Goal: Task Accomplishment & Management: Use online tool/utility

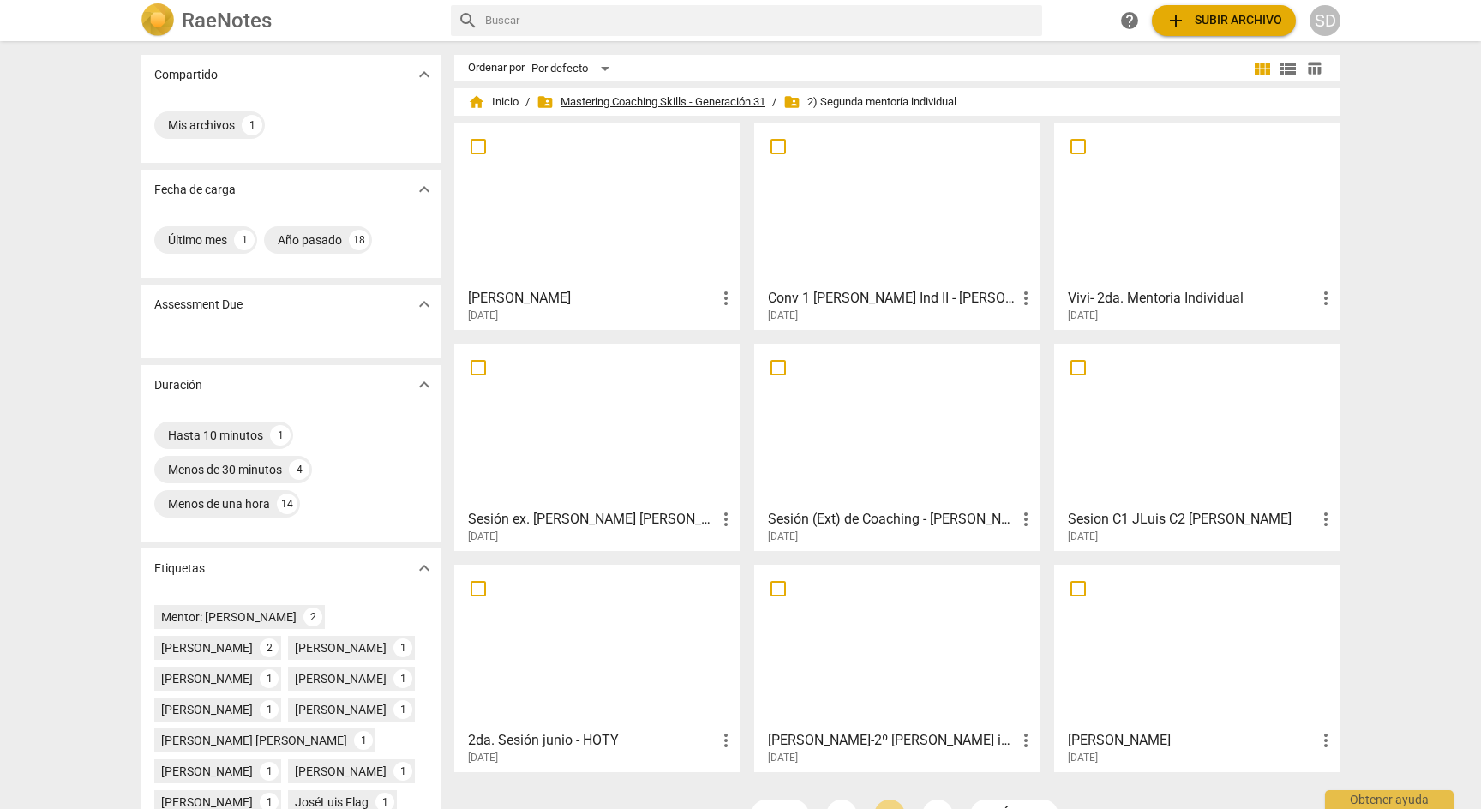
click at [624, 98] on span "folder_shared Mastering Coaching Skills - Generación 31" at bounding box center [650, 101] width 229 height 17
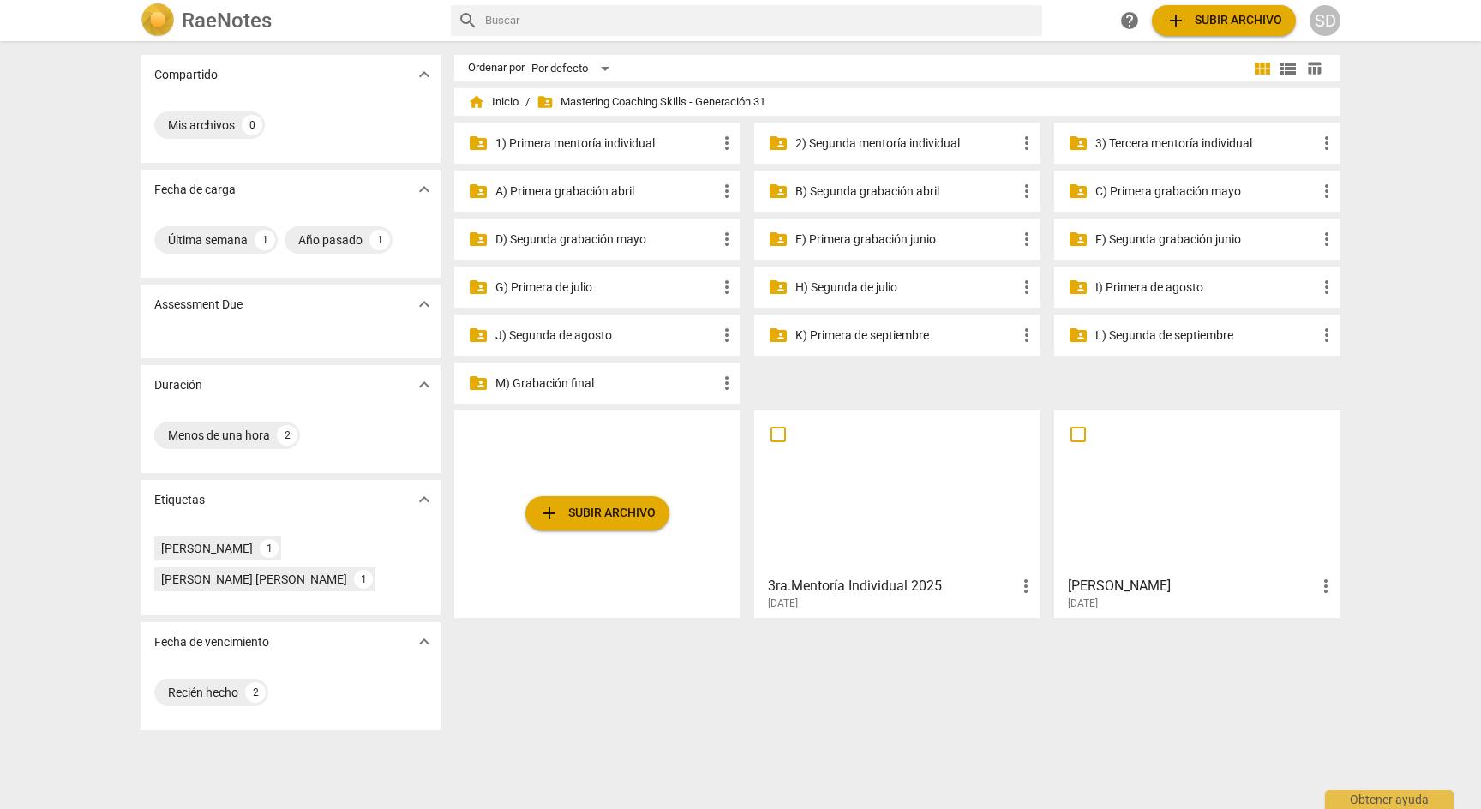
click at [1183, 147] on p "3) Tercera mentoría individual" at bounding box center [1205, 144] width 221 height 18
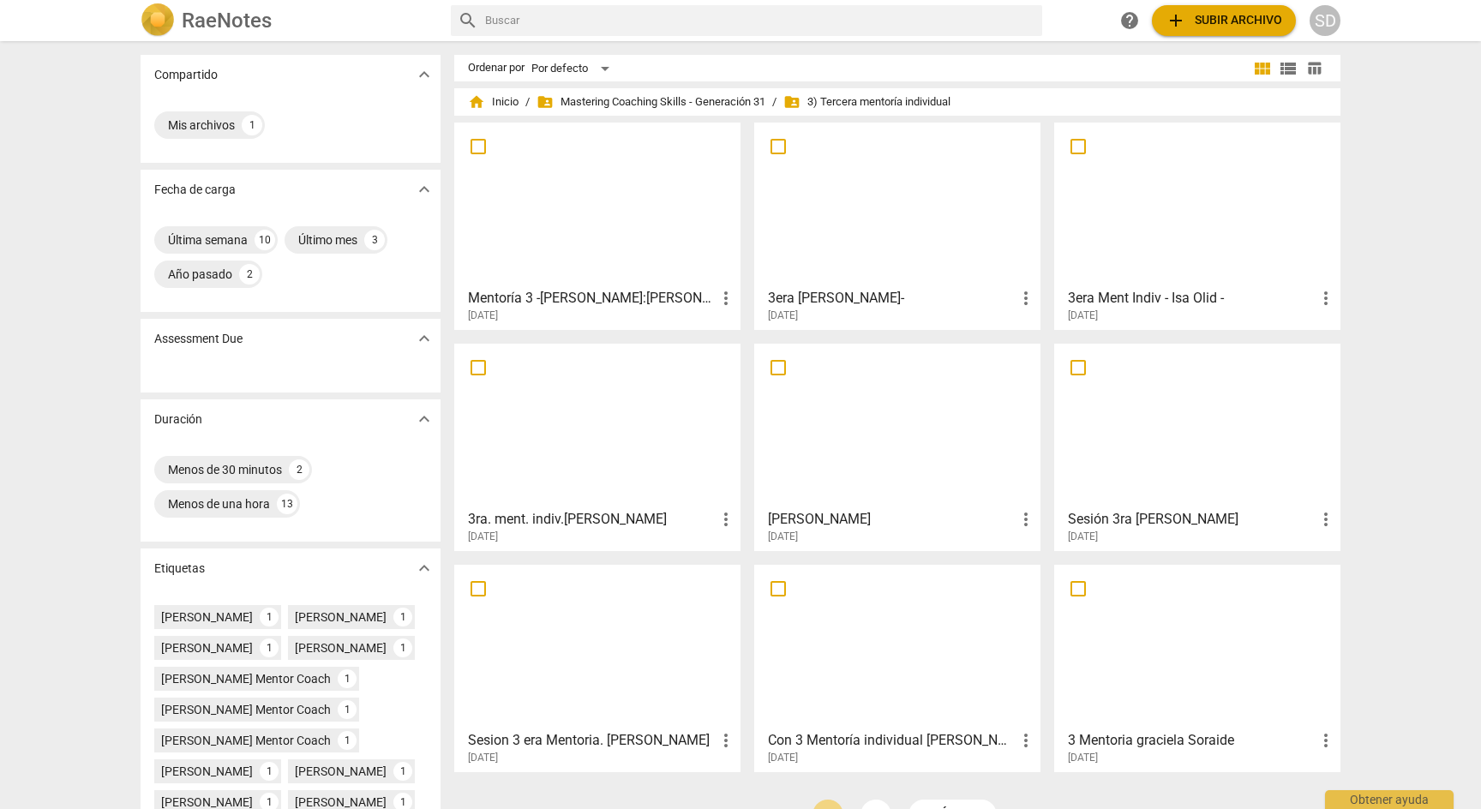
click at [963, 266] on div at bounding box center [897, 205] width 274 height 152
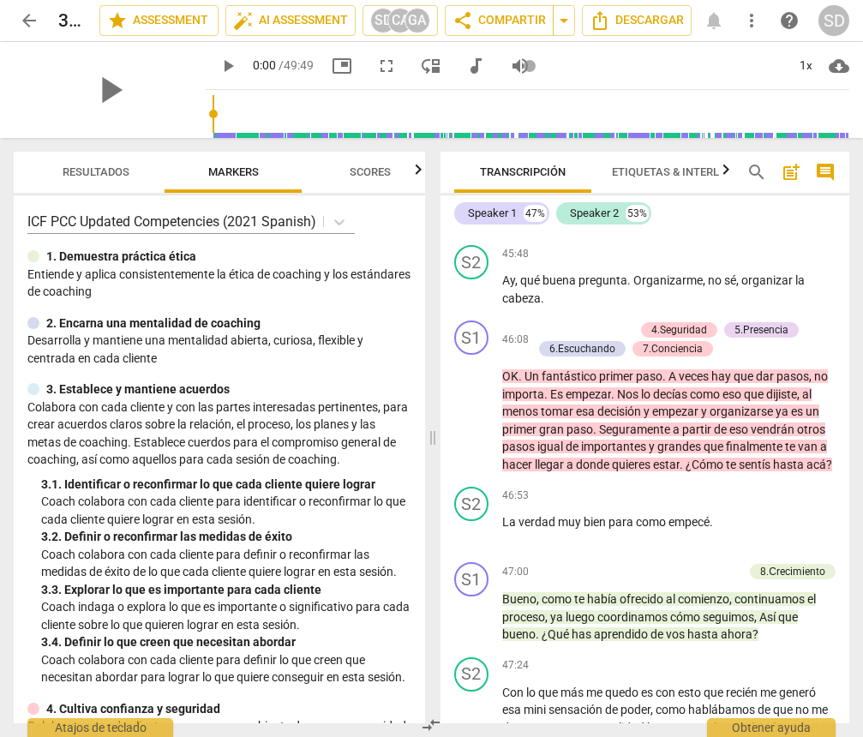
scroll to position [12932, 0]
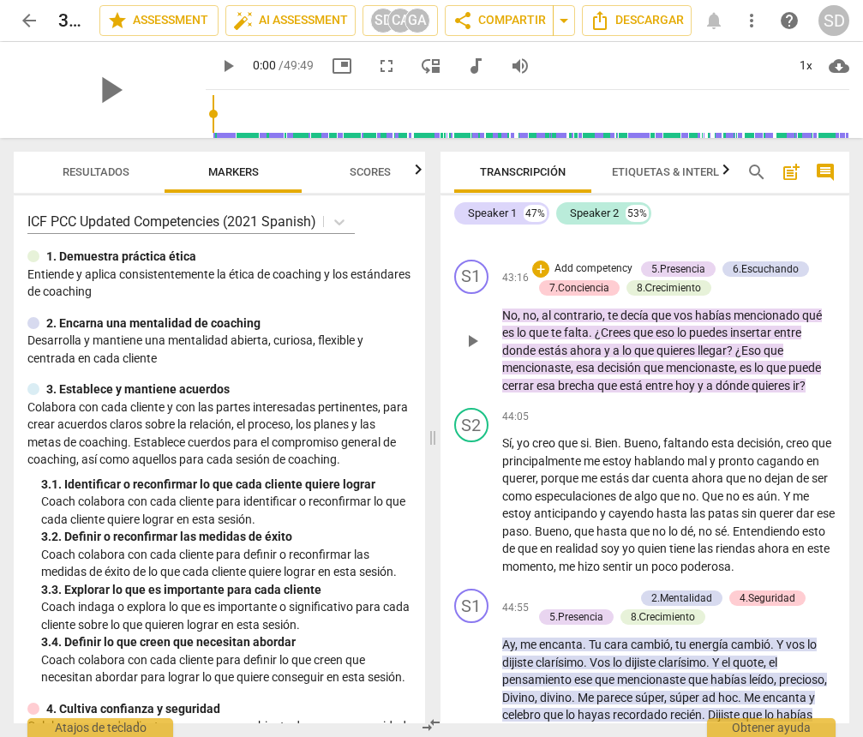
click at [749, 297] on div "+ Add competency 5.Presencia 6.Escuchando 7.Conciencia 8.Сrecimiento" at bounding box center [684, 279] width 304 height 38
click at [744, 297] on div "+ Add competency 5.Presencia 6.Escuchando 7.Conciencia 8.Сrecimiento" at bounding box center [684, 279] width 304 height 38
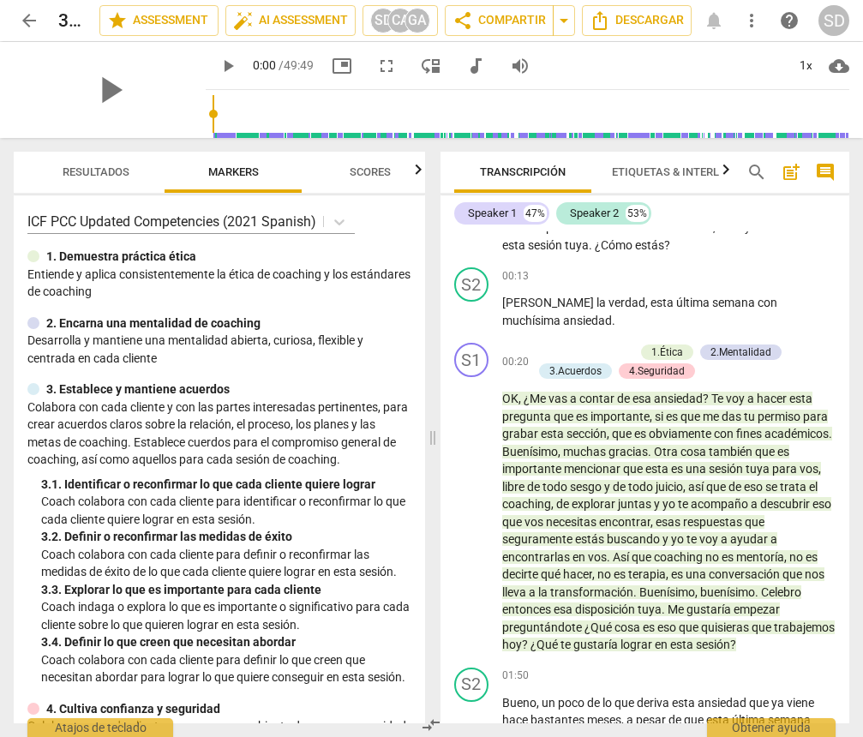
scroll to position [0, 0]
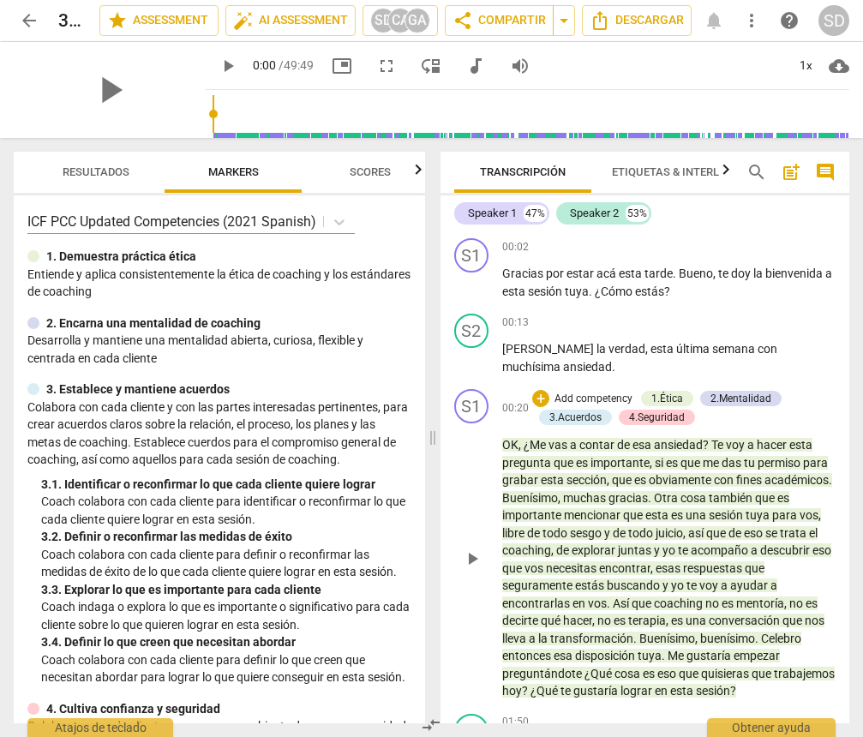
click at [761, 416] on div "+ Add competency 1.Ética 2.Mentalidad 3.Acuerdos 4.Seguridad" at bounding box center [684, 408] width 304 height 38
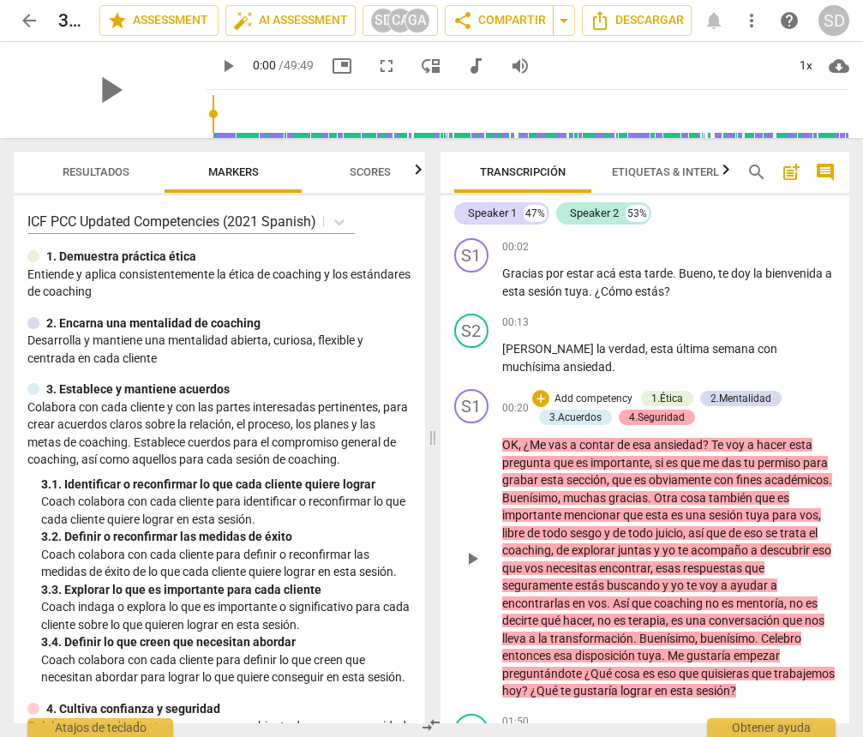
click at [676, 422] on div "4.Seguridad" at bounding box center [657, 417] width 56 height 15
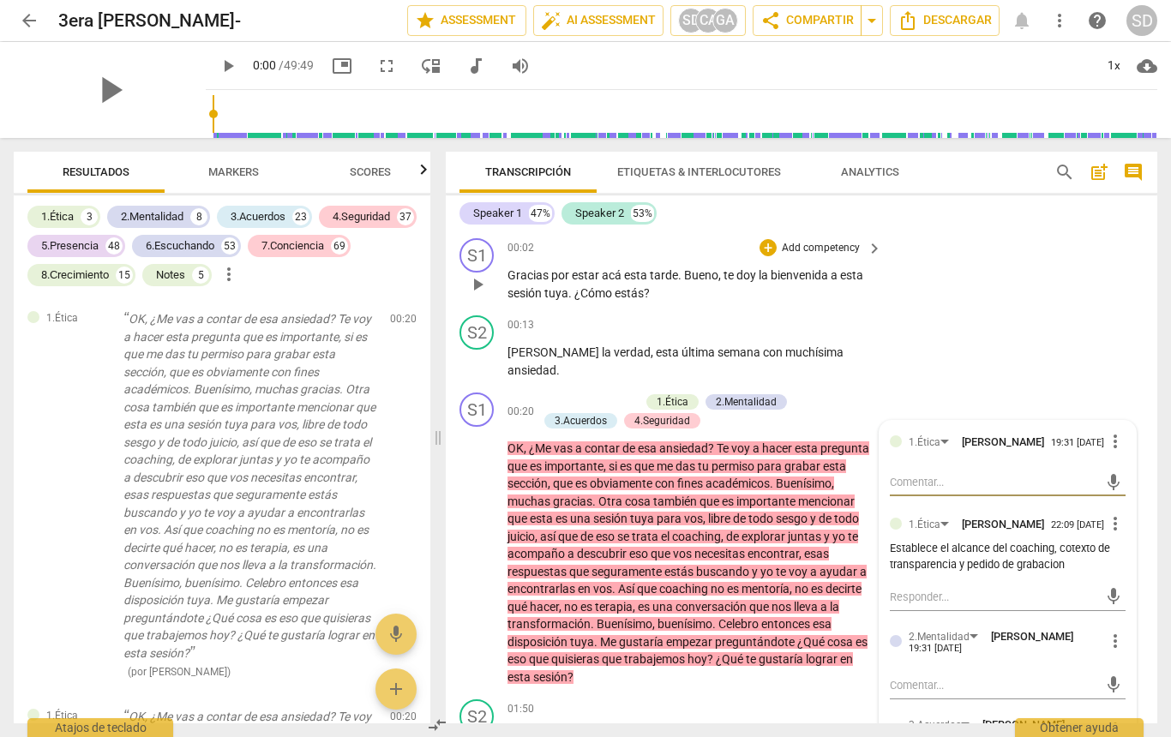
click at [973, 285] on div "S1 play_arrow pause 00:02 + Add competency keyboard_arrow_right Gracias por est…" at bounding box center [801, 269] width 711 height 77
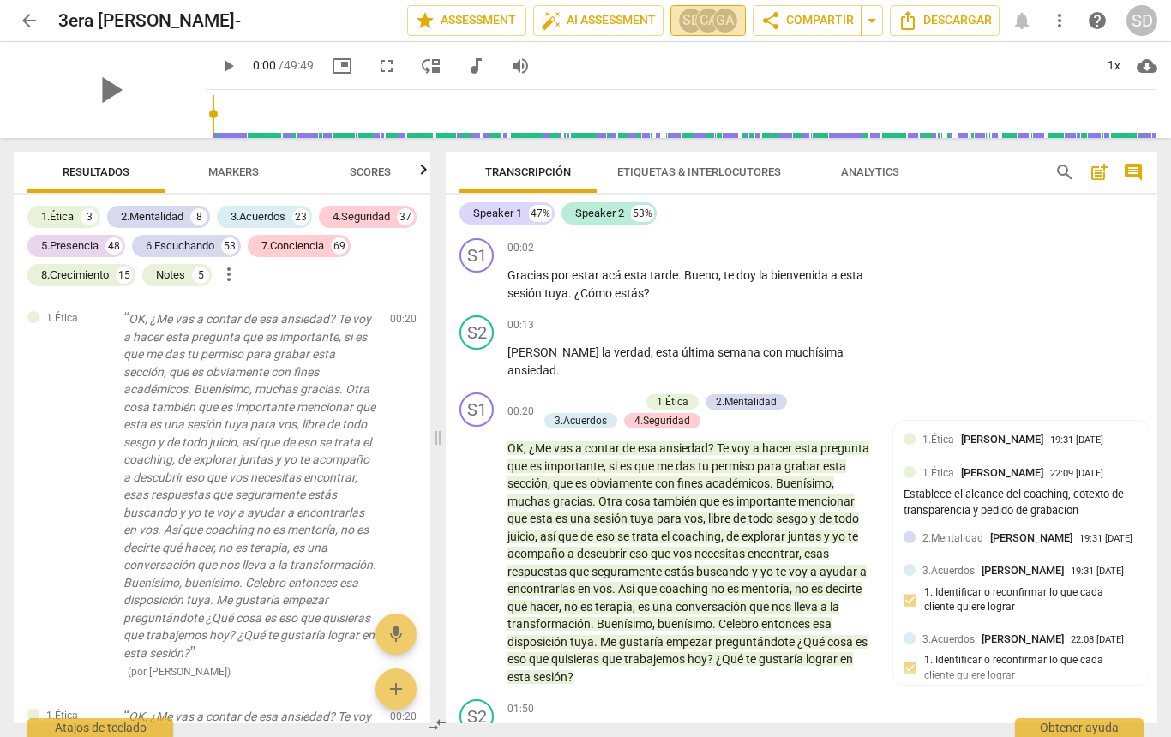
click at [724, 18] on div "GA" at bounding box center [725, 21] width 26 height 26
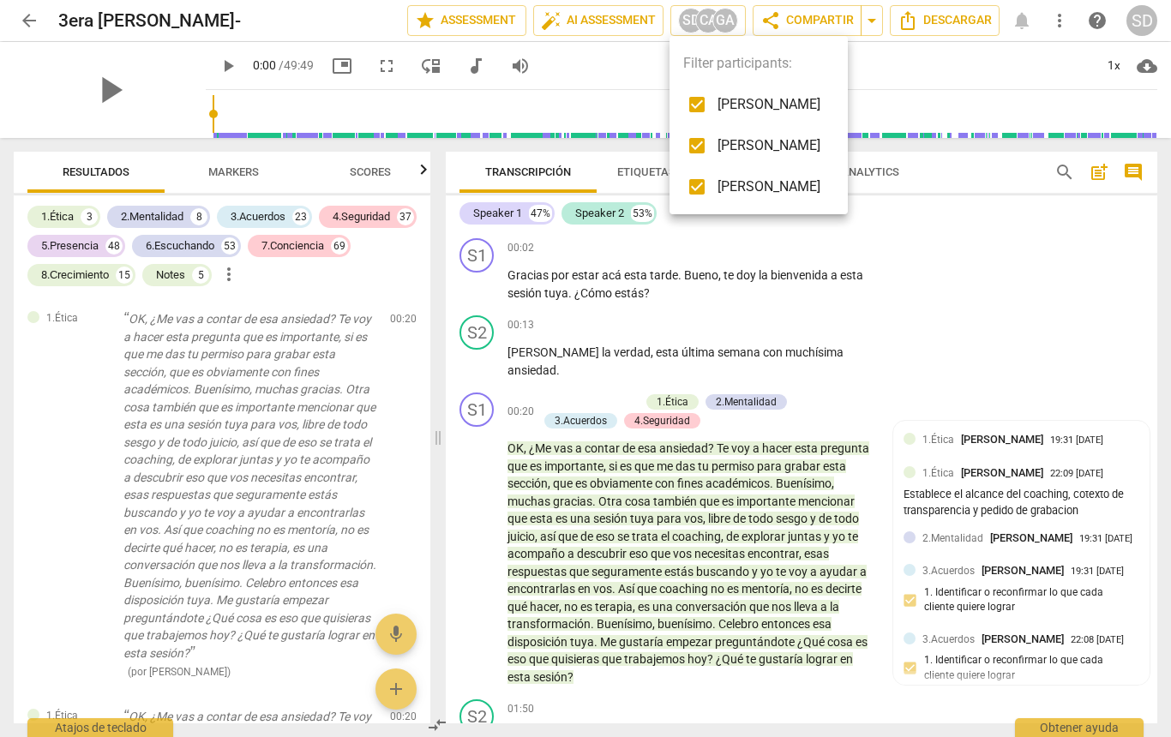
click at [777, 186] on span "[PERSON_NAME]" at bounding box center [768, 187] width 103 height 21
click at [693, 185] on input "checkbox" at bounding box center [696, 186] width 41 height 41
checkbox input "true"
click at [943, 233] on div at bounding box center [585, 368] width 1171 height 737
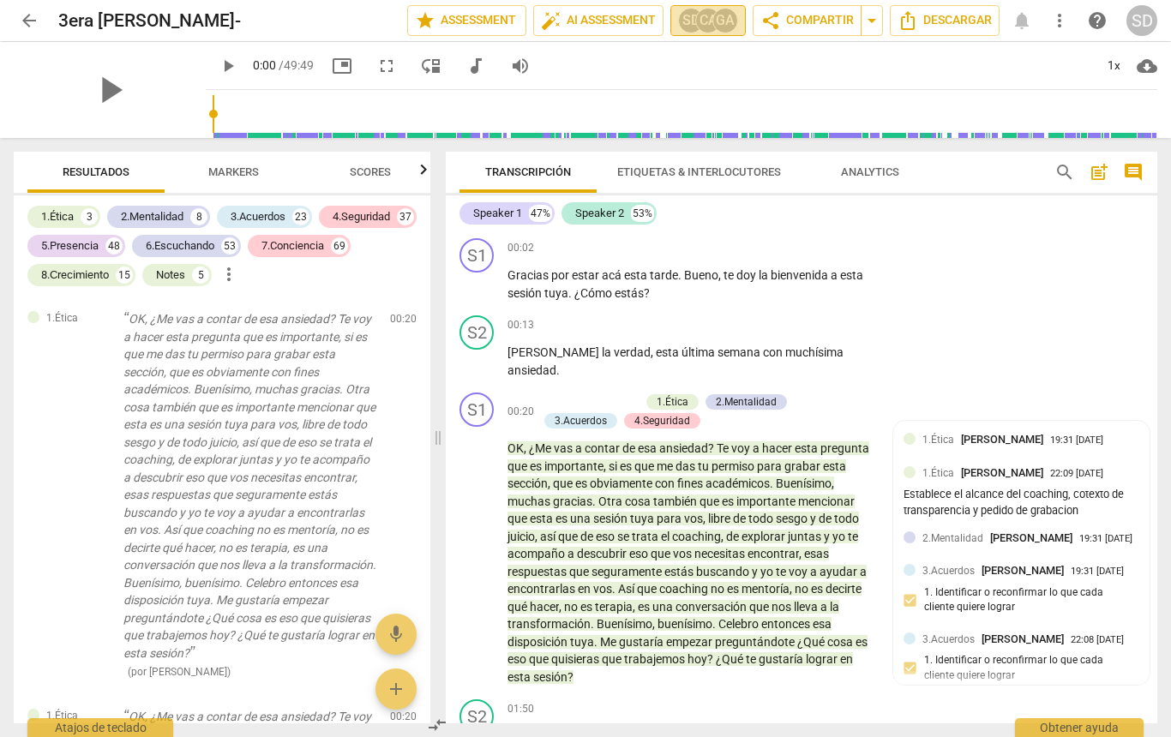
click at [726, 21] on div "GA" at bounding box center [725, 21] width 26 height 26
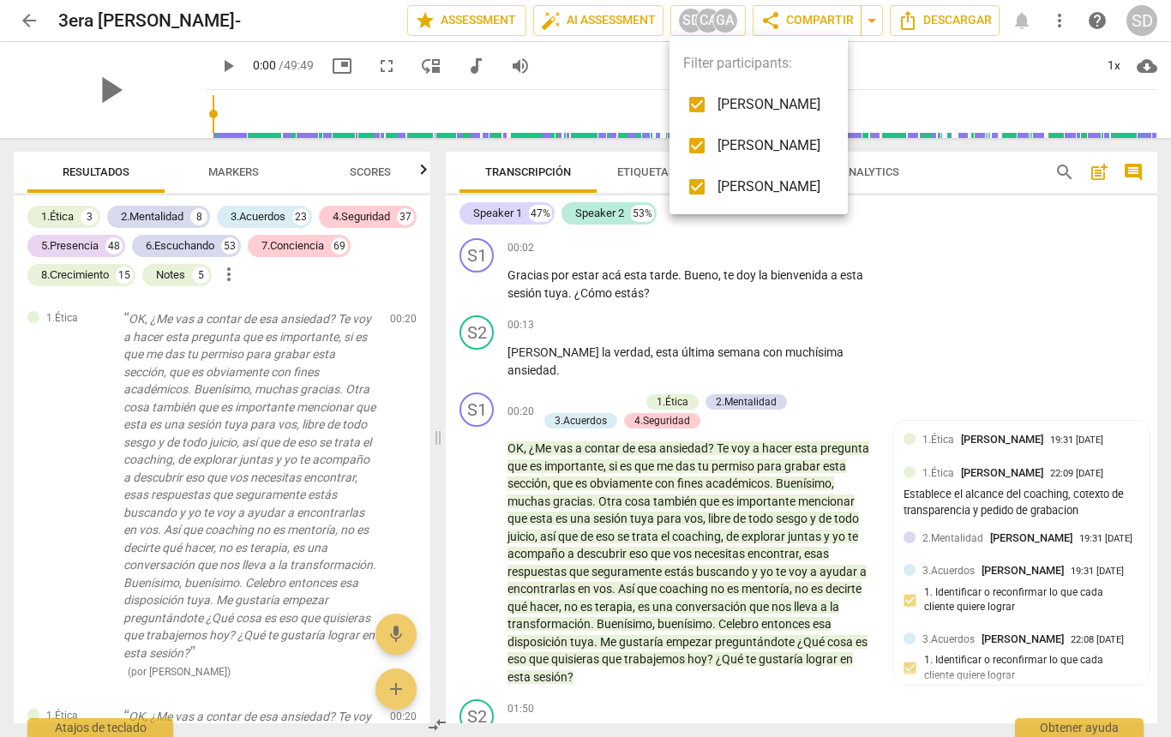
click at [907, 45] on div at bounding box center [585, 368] width 1171 height 737
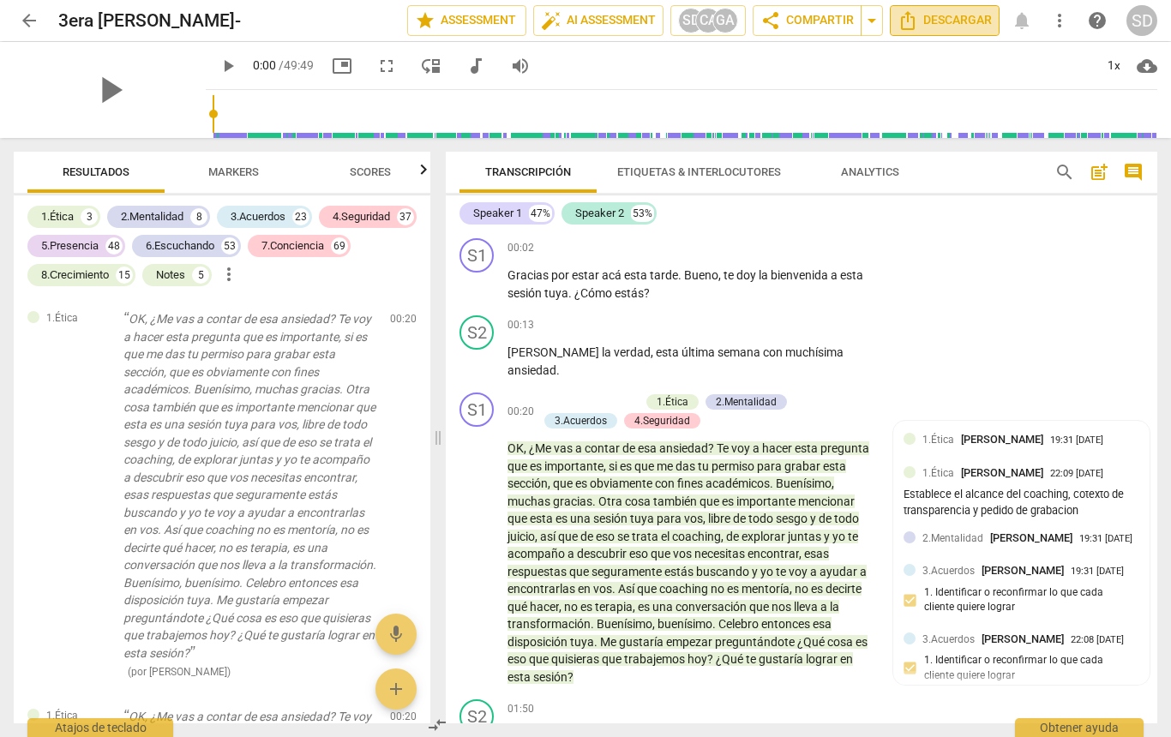
click at [962, 17] on span "Descargar" at bounding box center [944, 20] width 94 height 21
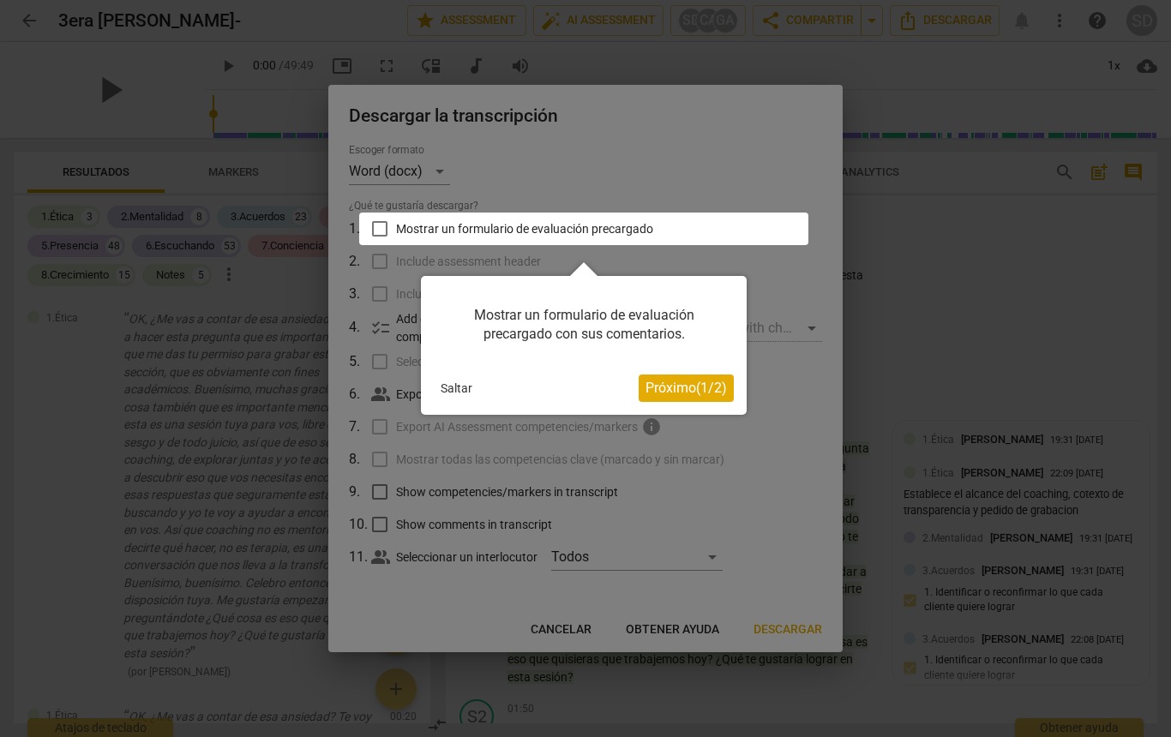
click at [681, 390] on span "Próximo ( 1 / 2 )" at bounding box center [685, 388] width 81 height 16
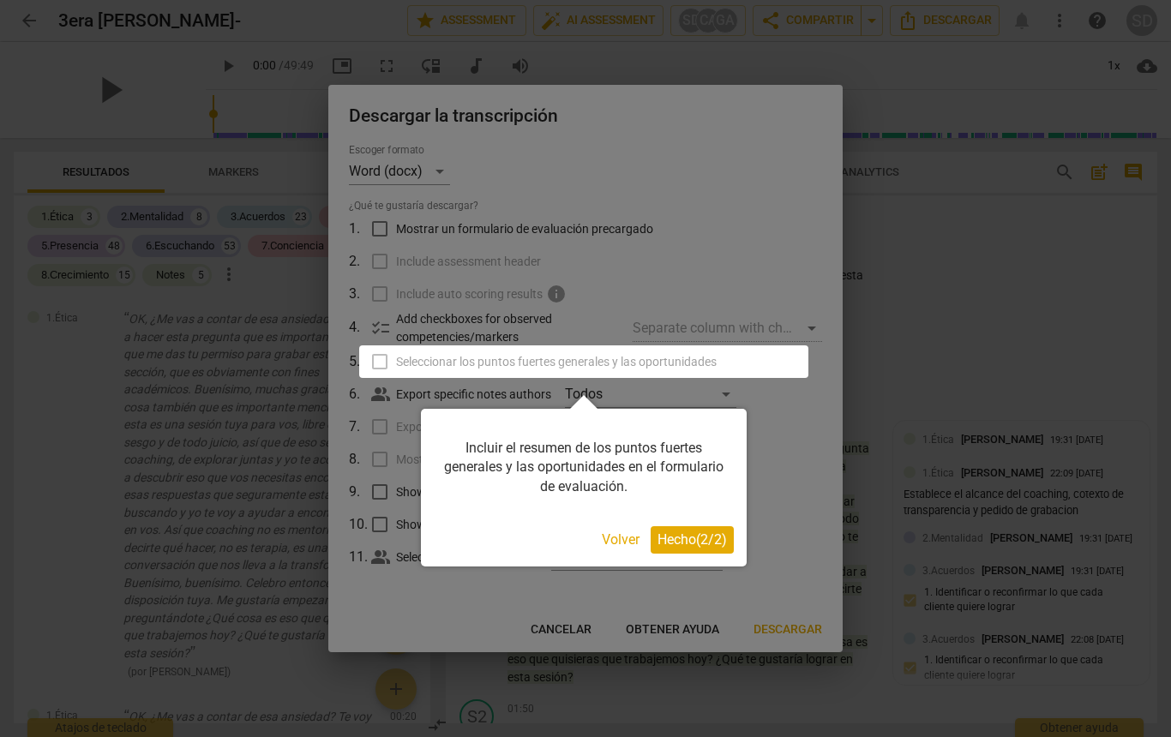
click at [690, 540] on span "Hecho ( 2 / 2 )" at bounding box center [691, 539] width 69 height 16
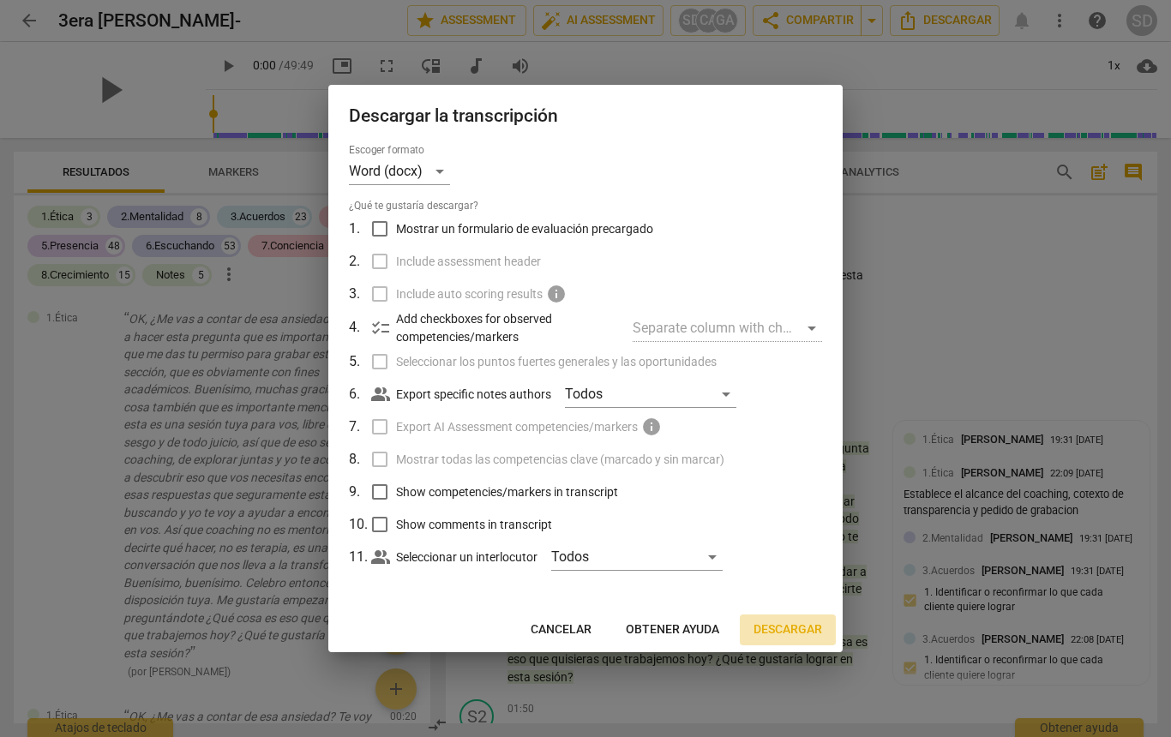
click at [781, 630] on span "Descargar" at bounding box center [787, 629] width 69 height 17
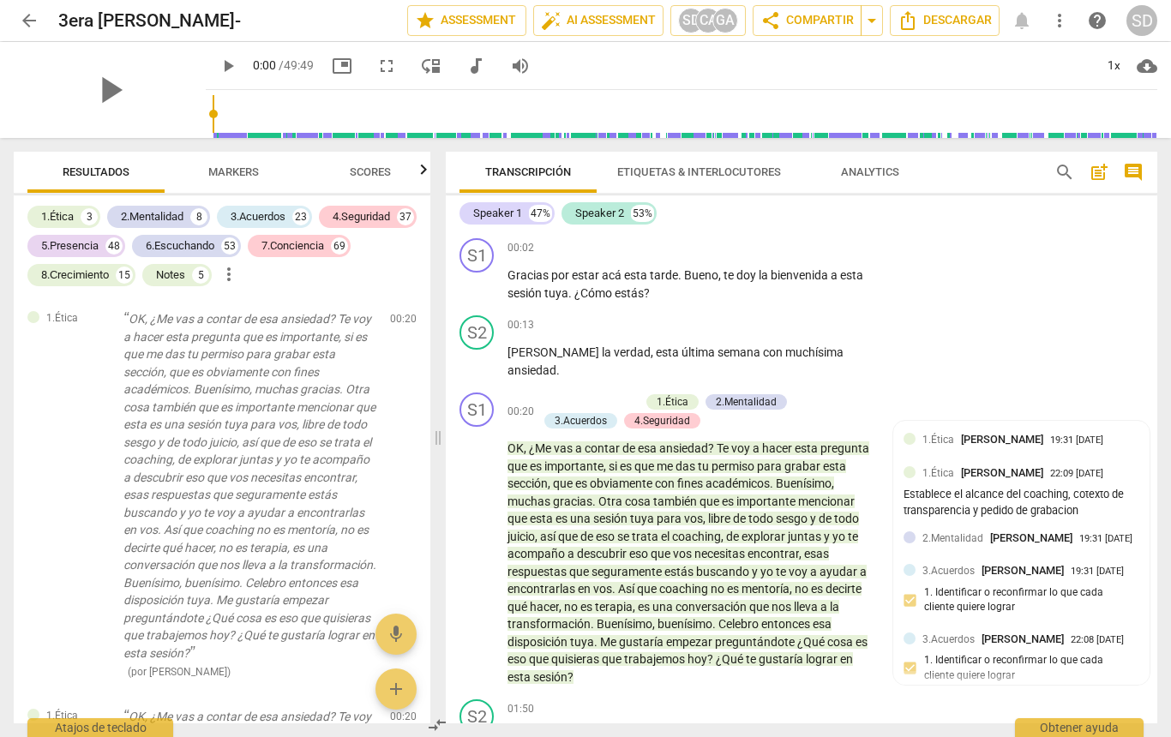
click at [1099, 172] on span "post_add" at bounding box center [1098, 172] width 21 height 21
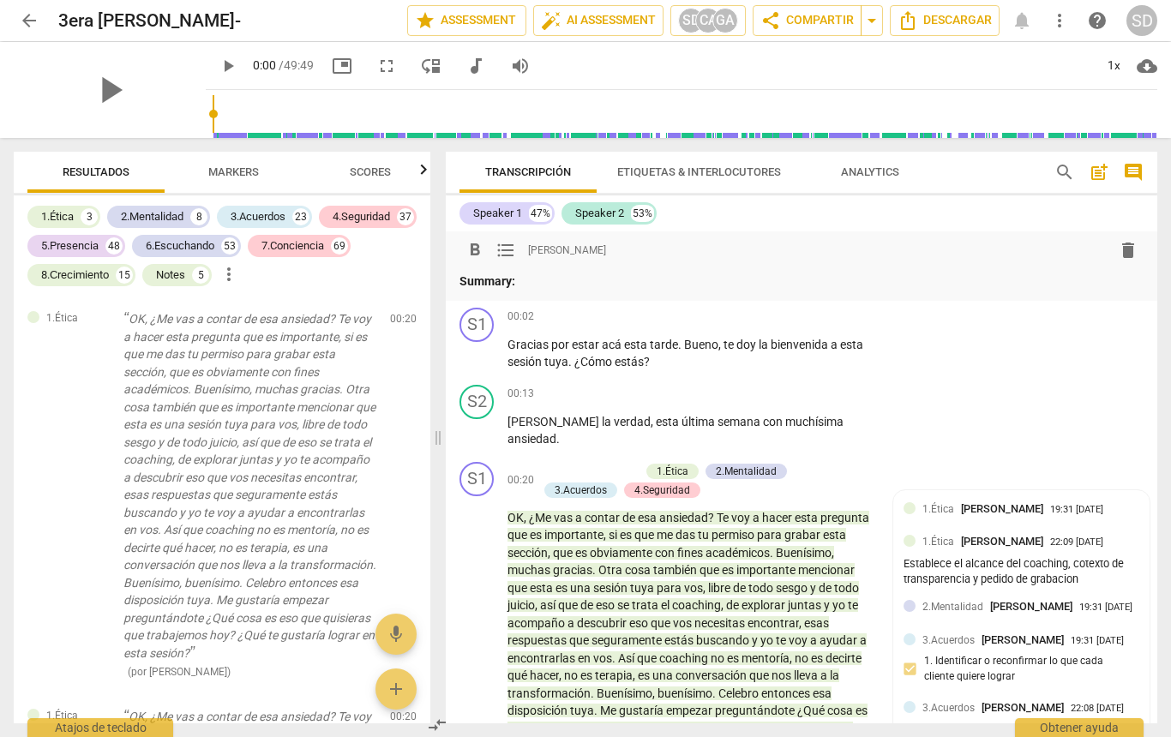
click at [1140, 170] on span "comment" at bounding box center [1133, 172] width 21 height 21
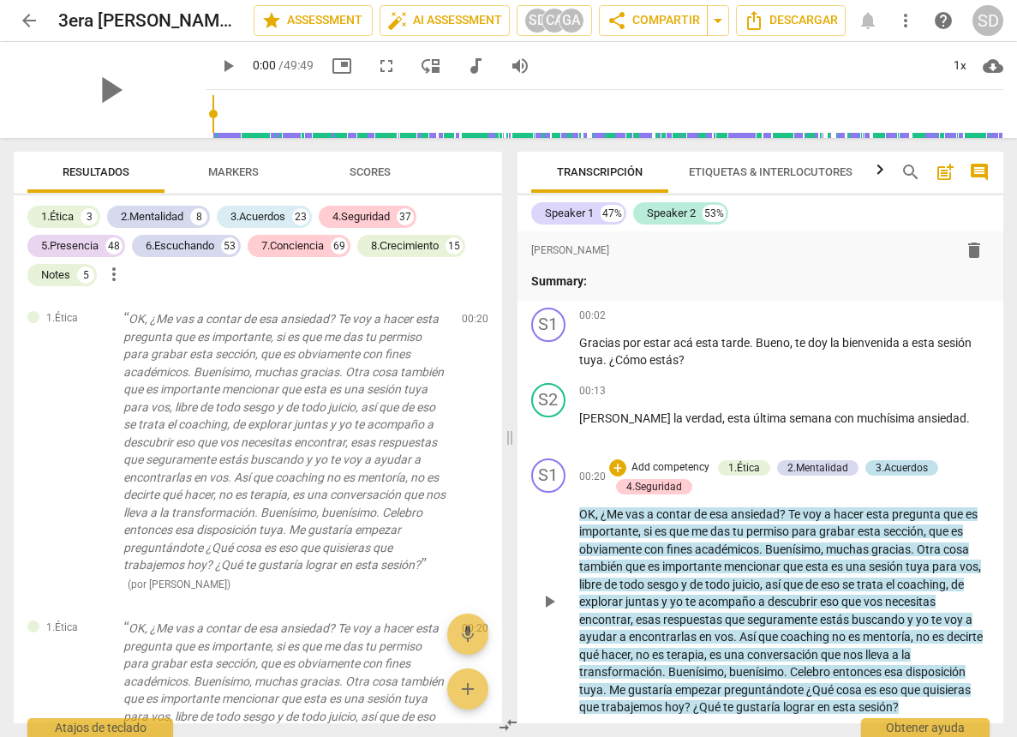
click at [901, 467] on div "3.Acuerdos" at bounding box center [902, 467] width 52 height 15
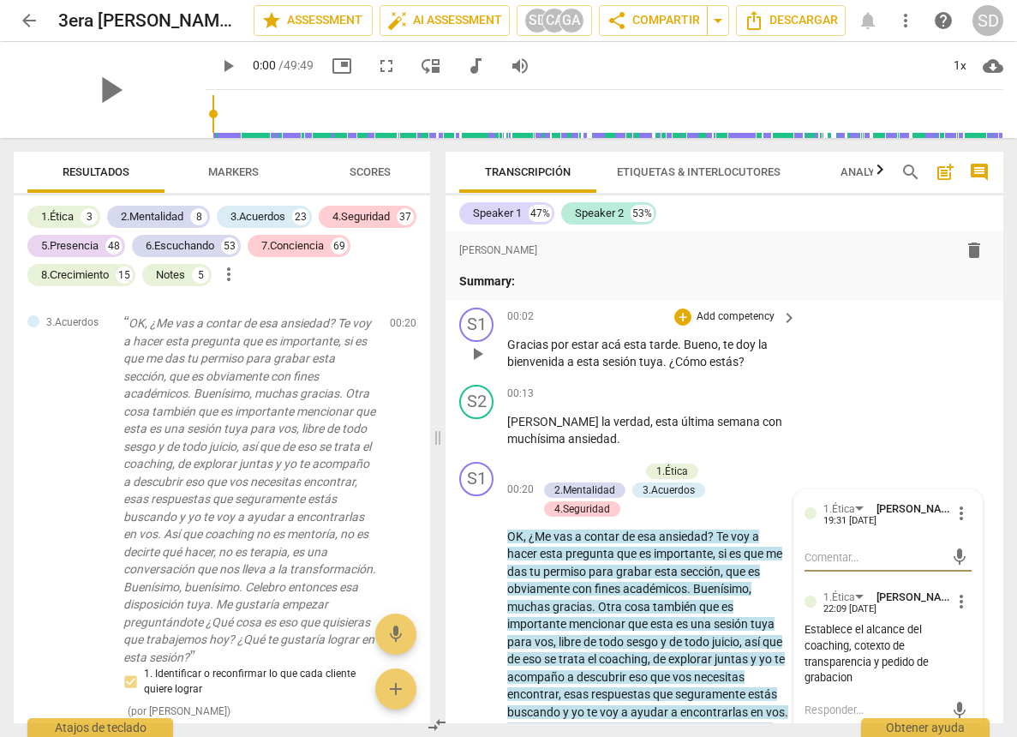
click at [922, 342] on div "S1 play_arrow pause 00:02 + Add competency keyboard_arrow_right Gracias por est…" at bounding box center [725, 339] width 558 height 77
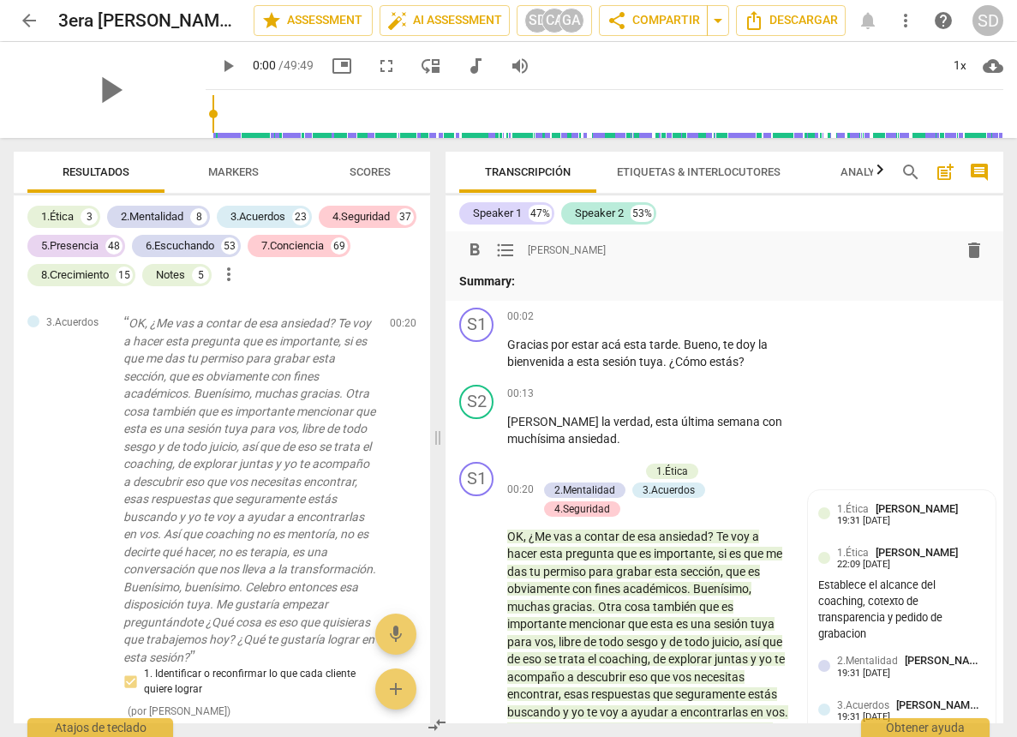
click at [506, 249] on span "format_list_bulleted" at bounding box center [505, 250] width 21 height 21
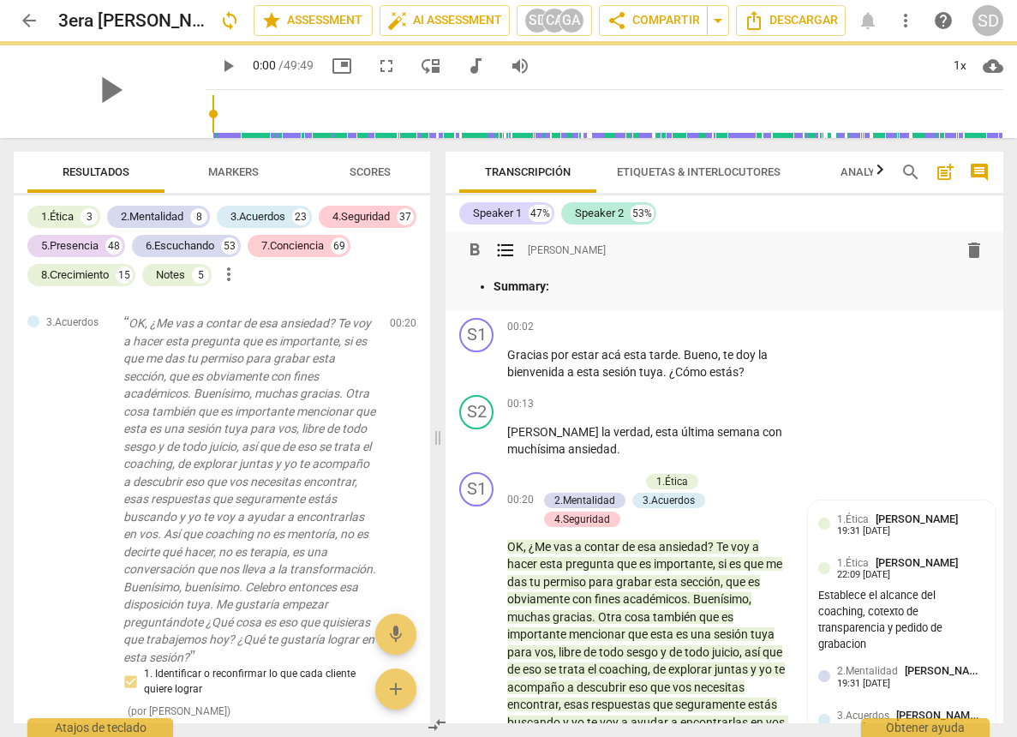
click at [682, 249] on div "format_bold format_list_bulleted [PERSON_NAME] delete" at bounding box center [724, 250] width 530 height 31
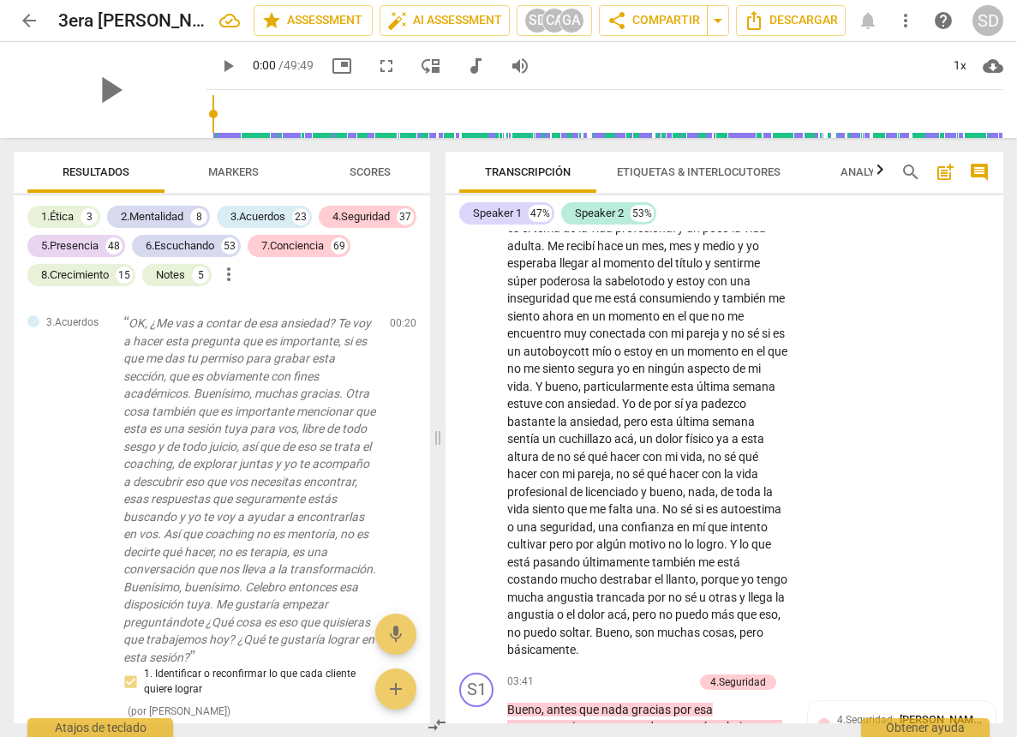
scroll to position [733, 0]
